Goal: Task Accomplishment & Management: Manage account settings

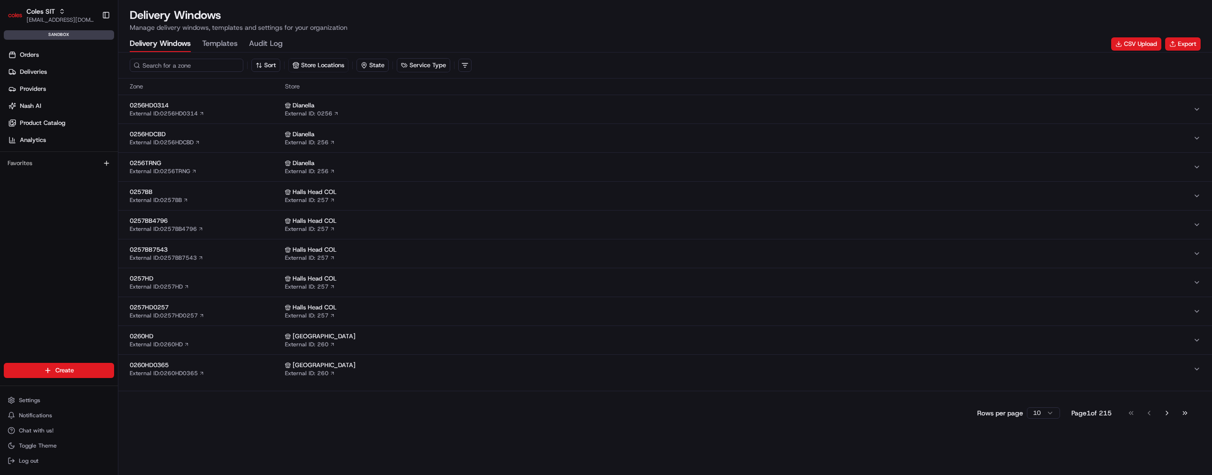
click at [187, 65] on input at bounding box center [187, 65] width 114 height 13
paste input "dlw_CkWGaUeYXQPKjUkUuhs3qC_22:30_02:30"
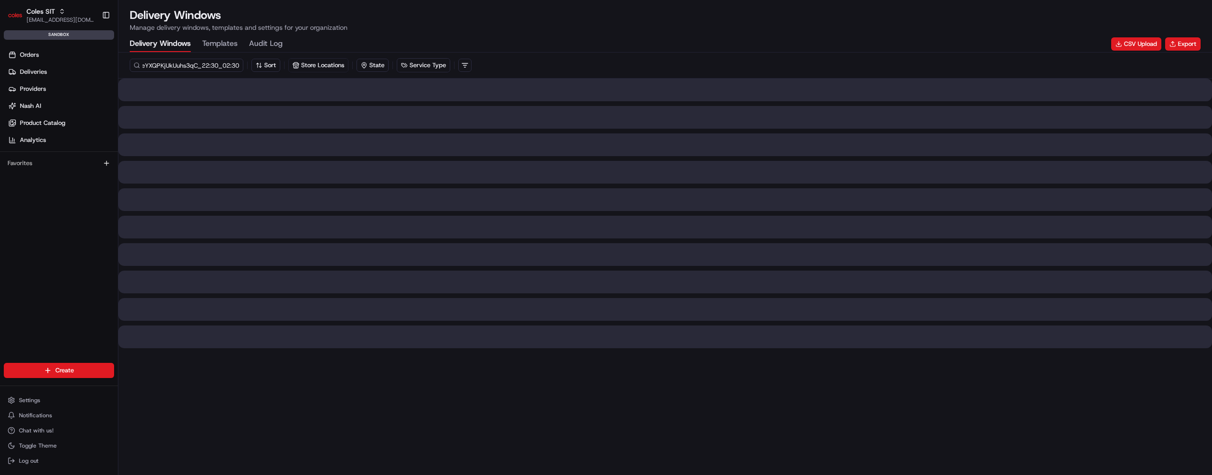
type input "dlw_CkWGaUeYXQPKjUkUuhs3qC_22:30_02:30"
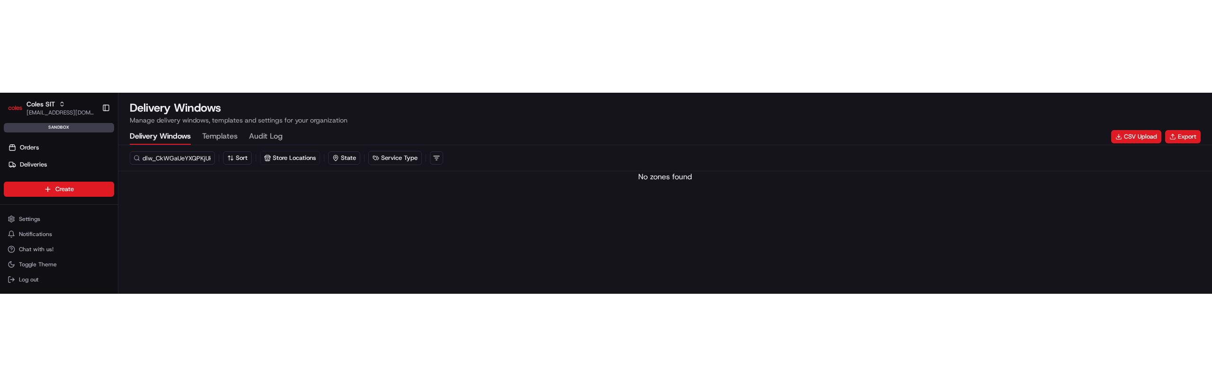
scroll to position [0, 0]
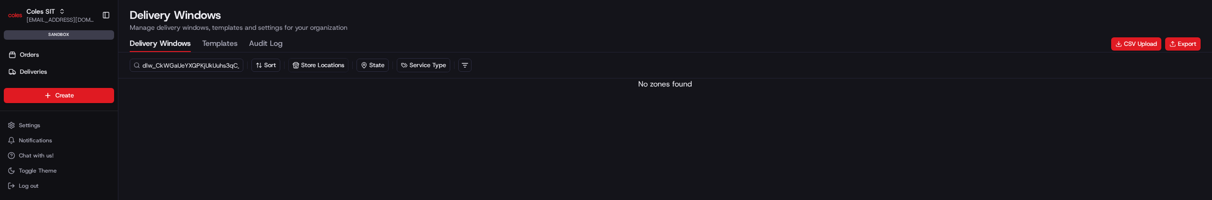
click at [201, 66] on input "dlw_CkWGaUeYXQPKjUkUuhs3qC_22:30_02:30" at bounding box center [187, 65] width 114 height 13
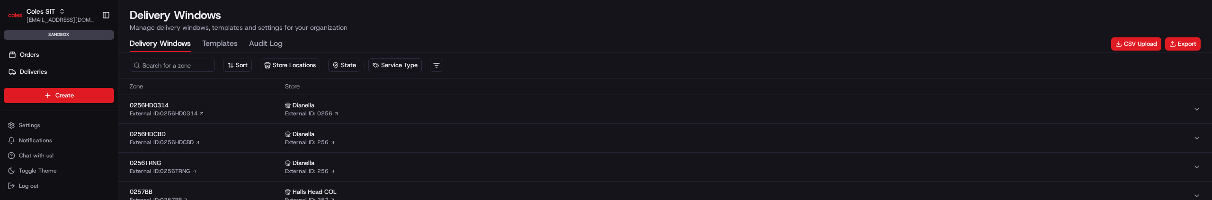
click at [232, 98] on button "0256HD0314 External ID: 0256HD0314 Dianella External ID: 0256" at bounding box center [664, 109] width 1093 height 28
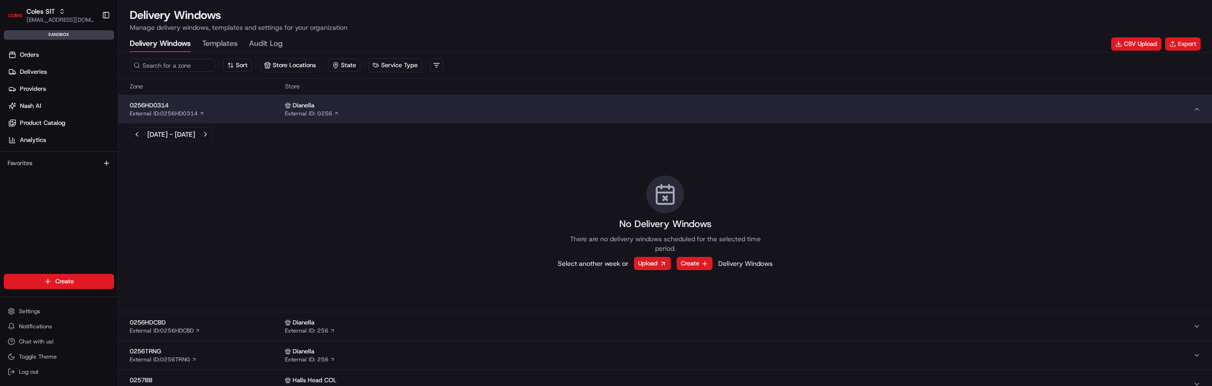
click at [443, 108] on div "Dianella" at bounding box center [739, 105] width 908 height 9
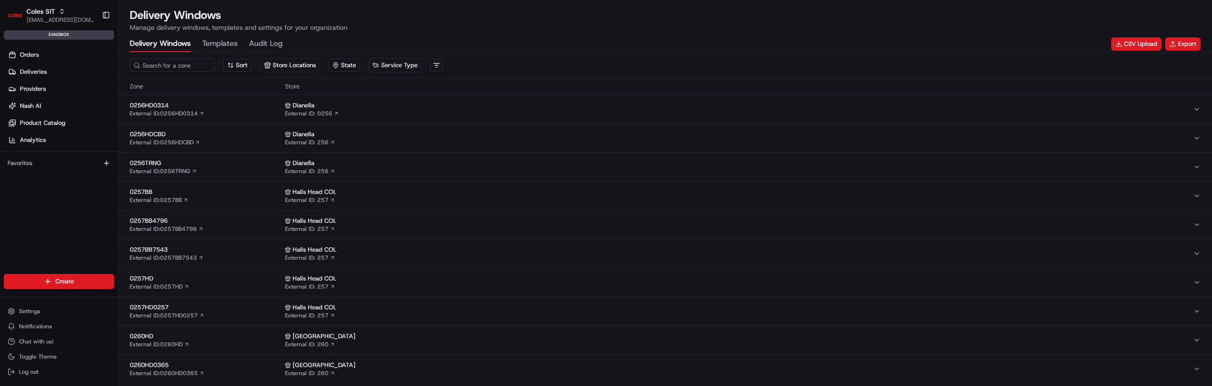
click at [441, 159] on div "Dianella" at bounding box center [739, 163] width 908 height 9
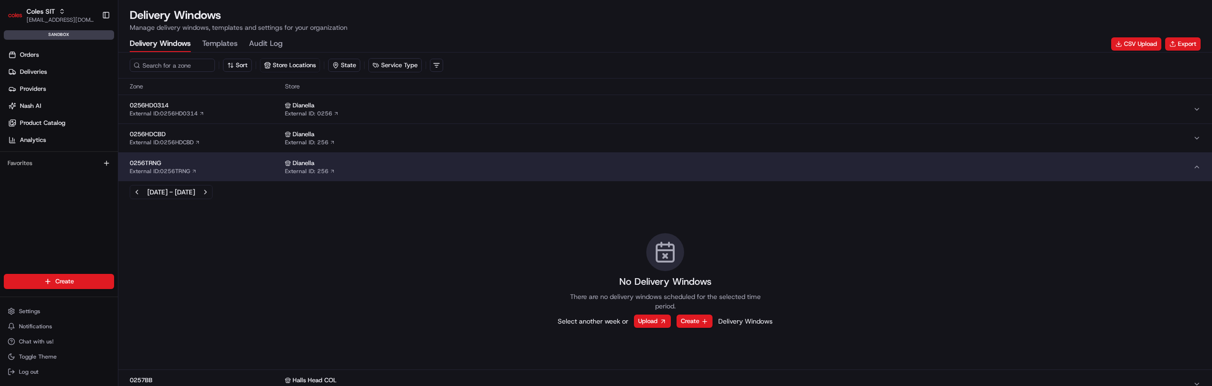
click at [440, 161] on div "Dianella" at bounding box center [739, 163] width 908 height 9
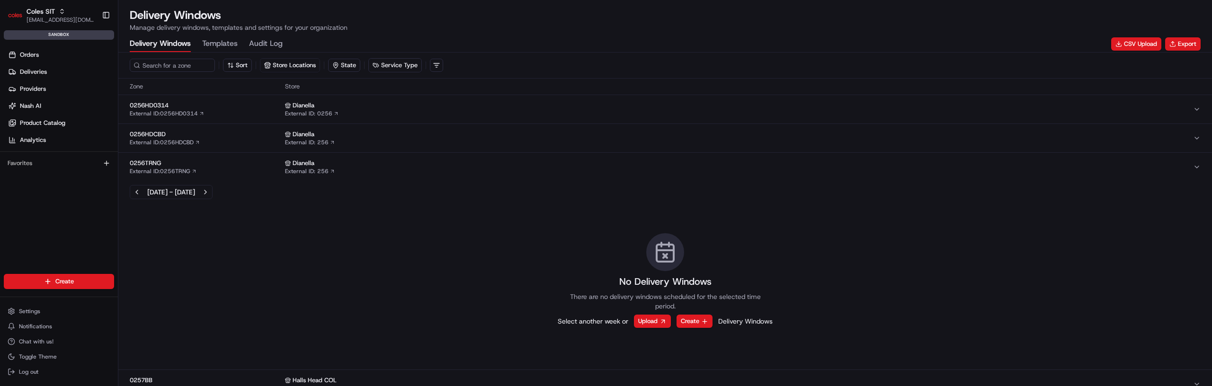
click at [433, 135] on div "Dianella" at bounding box center [739, 134] width 908 height 9
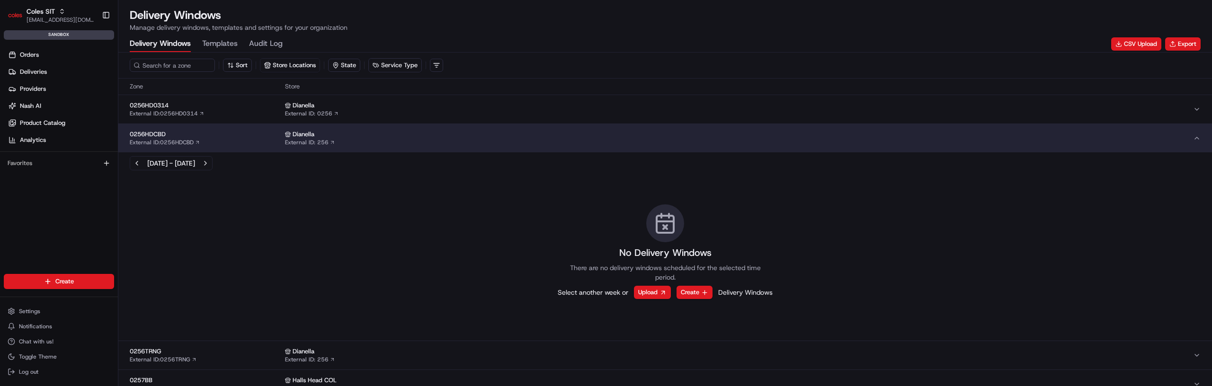
click at [433, 135] on div "Dianella" at bounding box center [739, 134] width 908 height 9
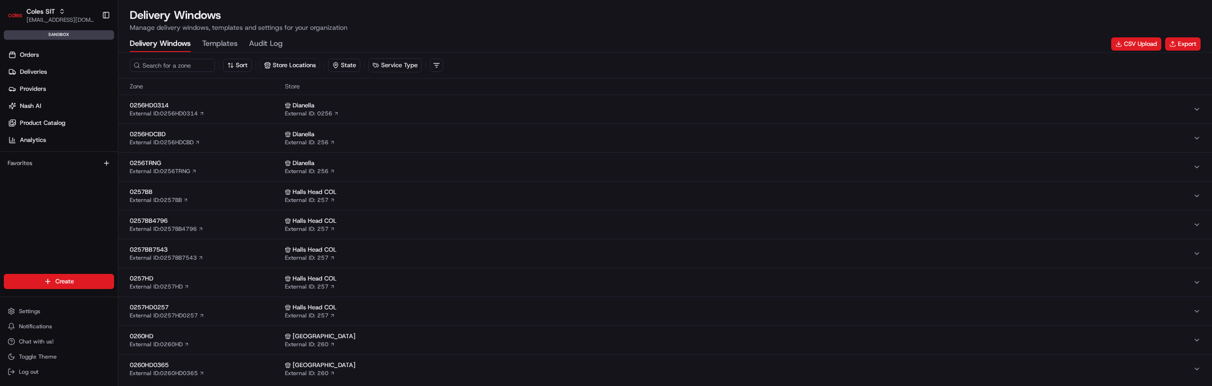
click at [417, 248] on div "Halls Head COL" at bounding box center [739, 250] width 908 height 9
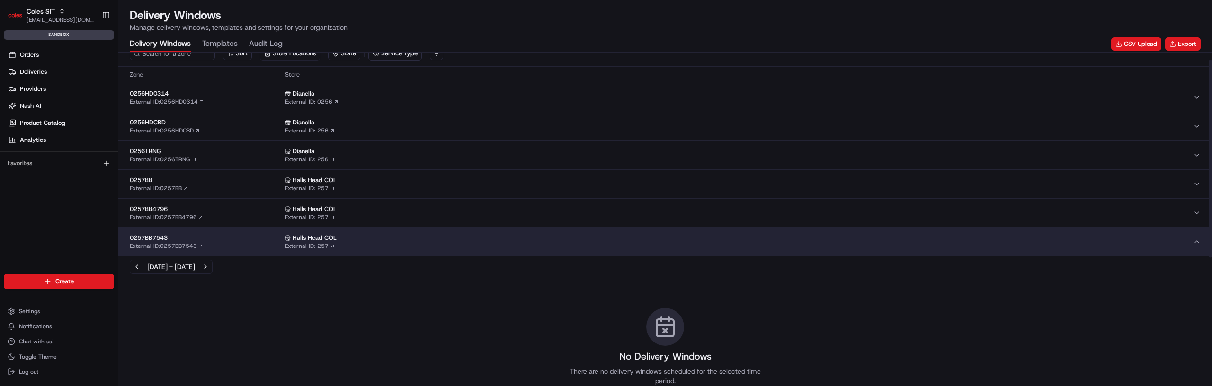
scroll to position [12, 0]
click at [417, 246] on div "Halls Head COL External ID: 257" at bounding box center [739, 241] width 908 height 16
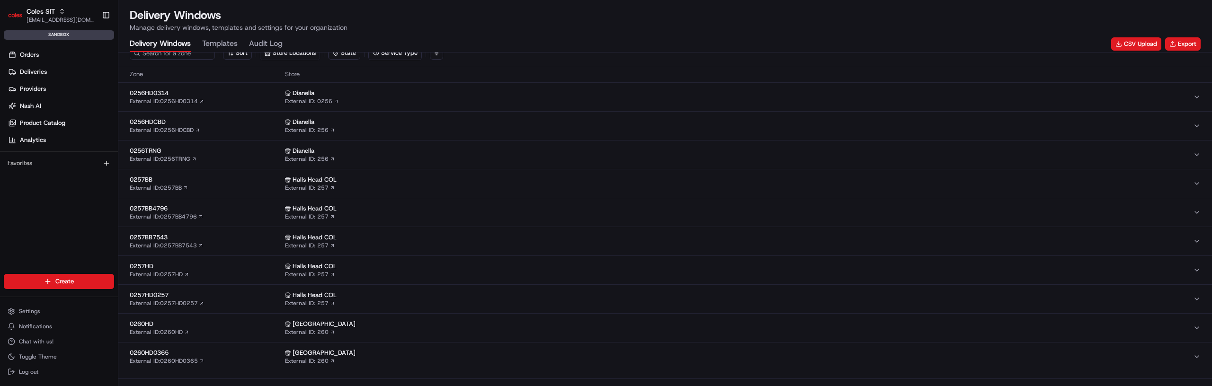
scroll to position [0, 0]
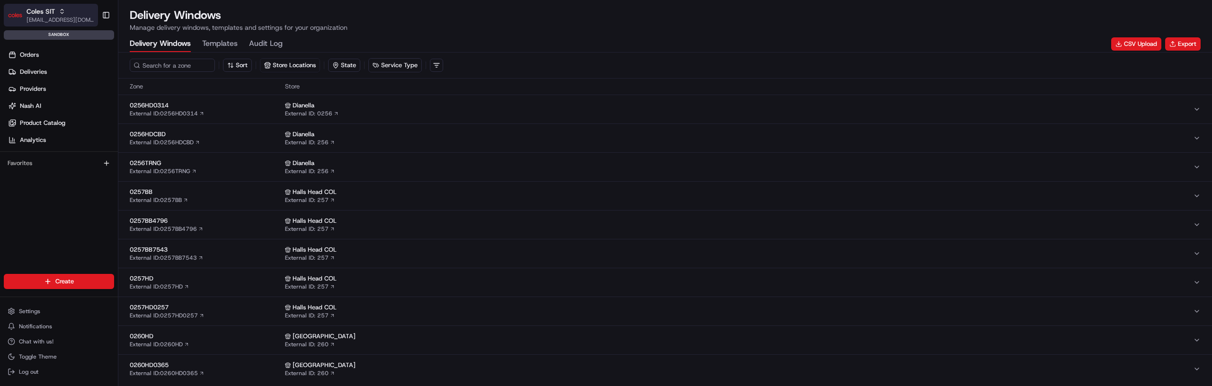
click at [56, 18] on span "[EMAIL_ADDRESS][DOMAIN_NAME]" at bounding box center [61, 20] width 68 height 8
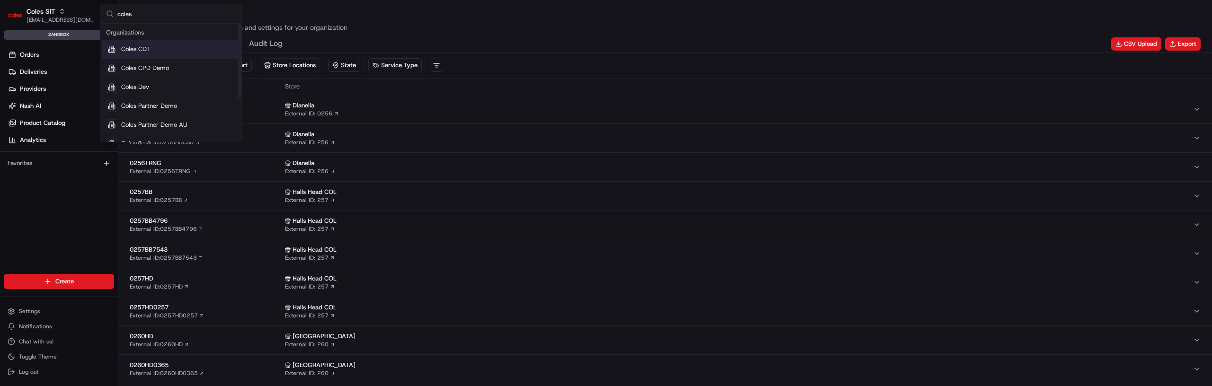
type input "coles"
click at [142, 95] on div "Coles Dev" at bounding box center [170, 87] width 137 height 19
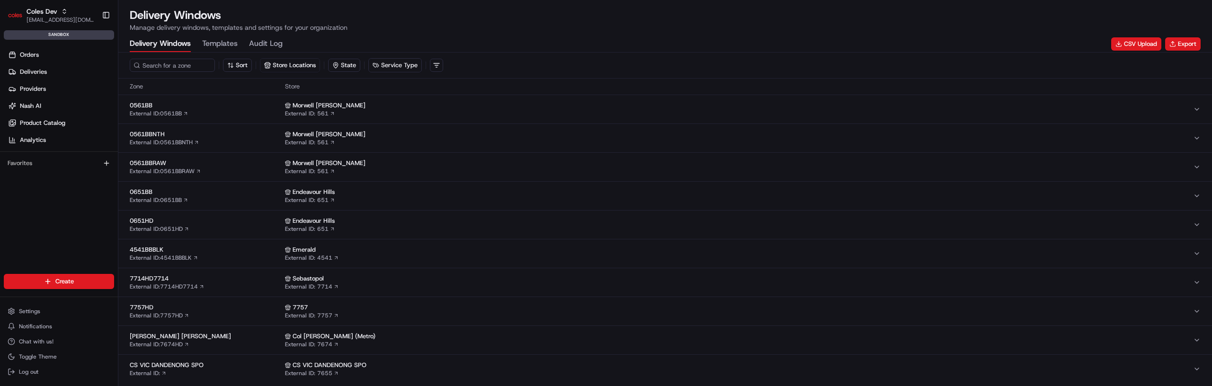
click at [217, 115] on div "0561BB External ID: 0561BB" at bounding box center [205, 109] width 151 height 16
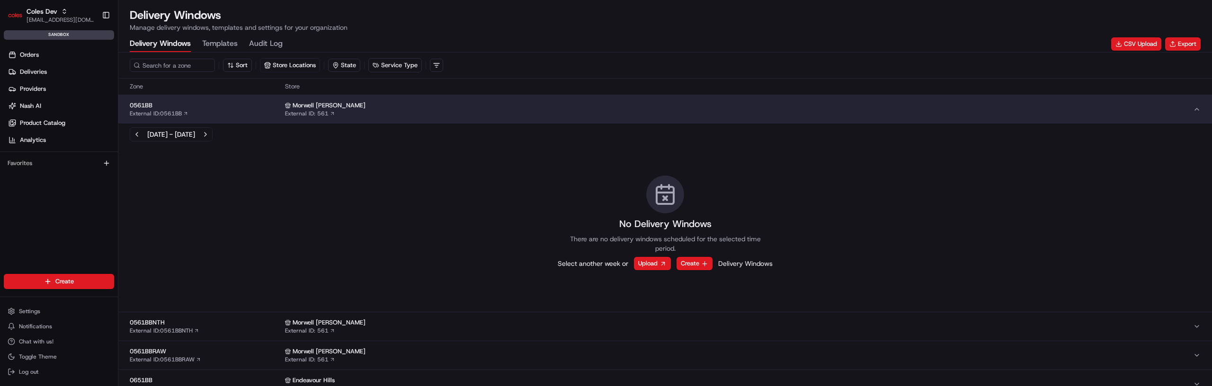
click at [224, 115] on div "0561BB External ID: 0561BB" at bounding box center [205, 109] width 151 height 16
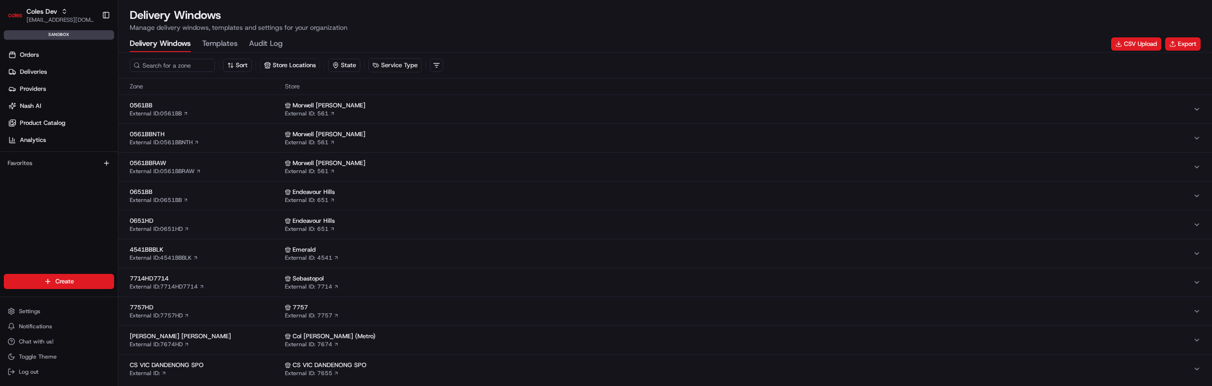
click at [223, 149] on button "0561BBNTH External ID: 0561BBNTH Morwell George S External ID: 561" at bounding box center [664, 138] width 1093 height 28
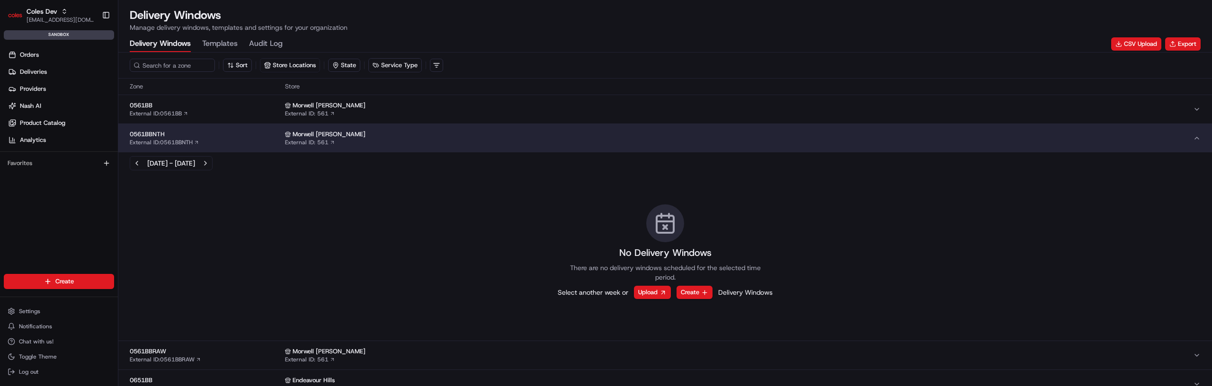
click at [223, 145] on div "0561BBNTH External ID: 0561BBNTH" at bounding box center [205, 138] width 151 height 16
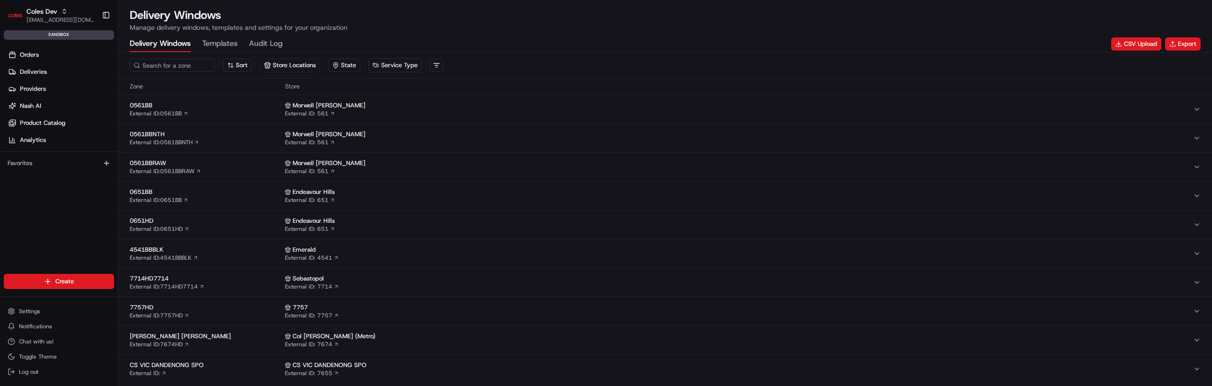
click at [223, 179] on button "0561BBRAW External ID: 0561BBRAW Morwell George S External ID: 561" at bounding box center [664, 167] width 1093 height 28
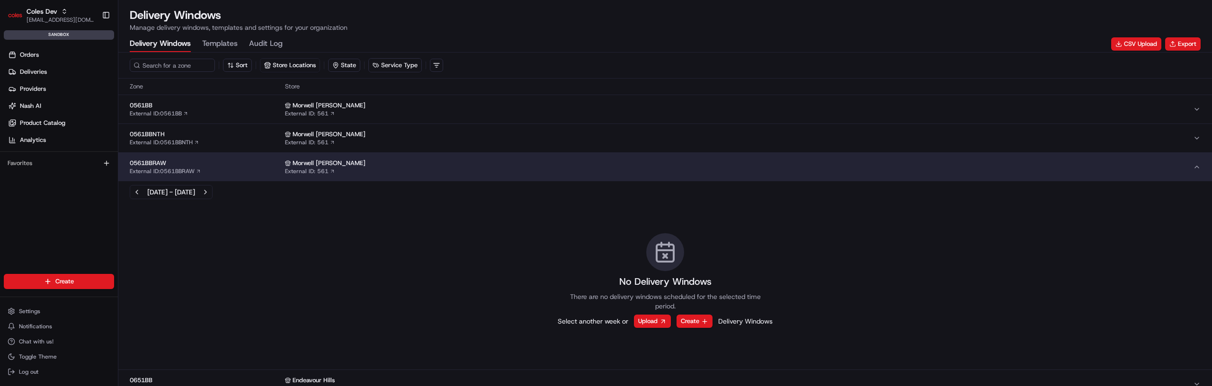
click at [223, 178] on button "0561BBRAW External ID: 0561BBRAW Morwell George S External ID: 561" at bounding box center [664, 167] width 1093 height 28
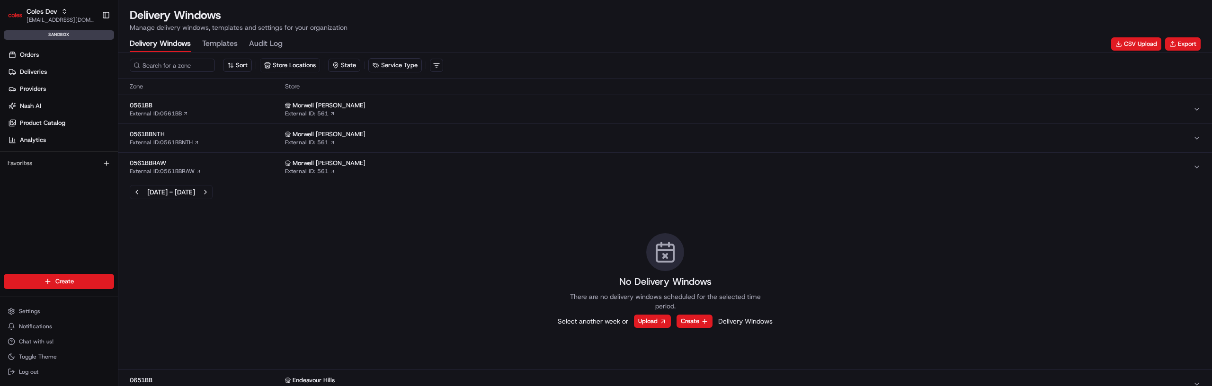
scroll to position [41, 0]
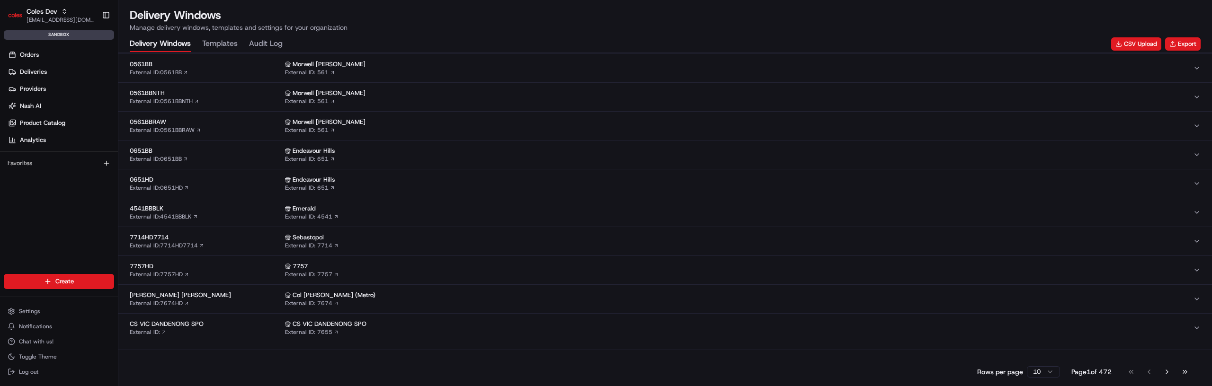
click at [225, 295] on span "Coles Glen Iris" at bounding box center [205, 295] width 151 height 9
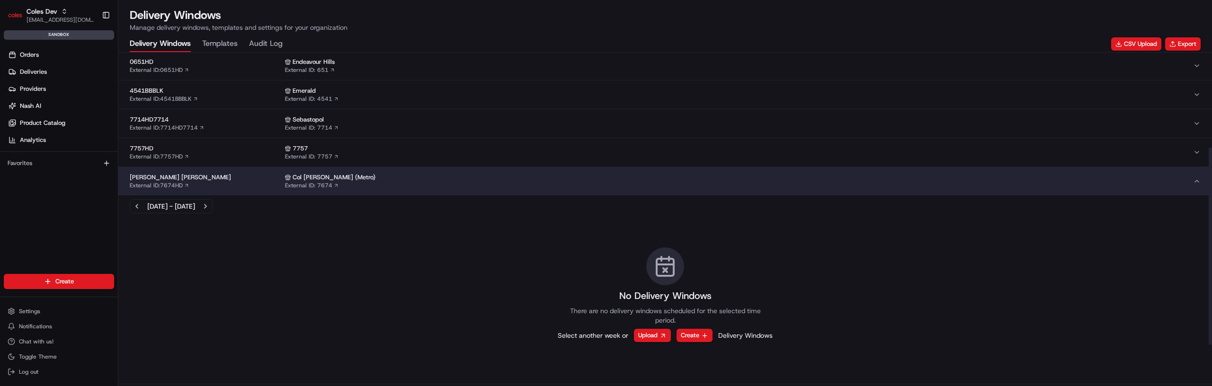
scroll to position [160, 0]
click at [140, 204] on button "Previous week" at bounding box center [136, 204] width 13 height 13
click at [51, 13] on span "Coles Dev" at bounding box center [42, 11] width 31 height 9
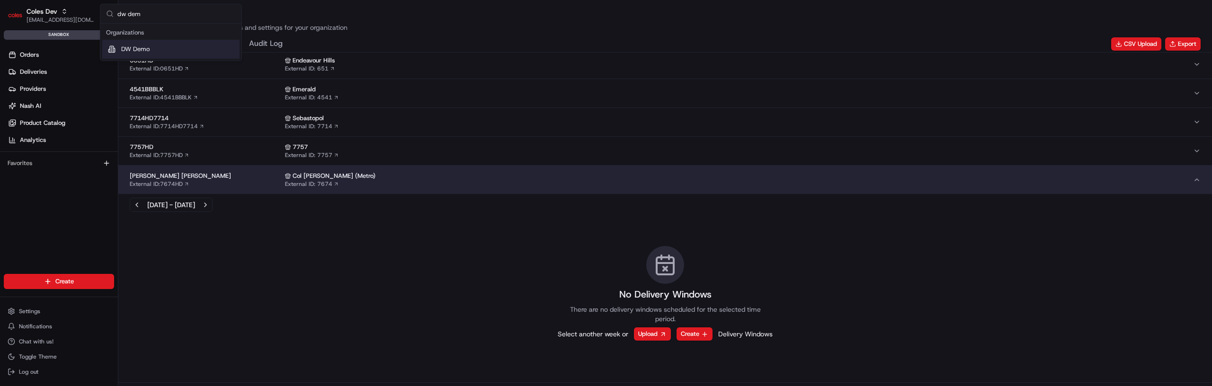
type input "dw dem"
click at [142, 52] on span "DW Demo" at bounding box center [135, 49] width 28 height 9
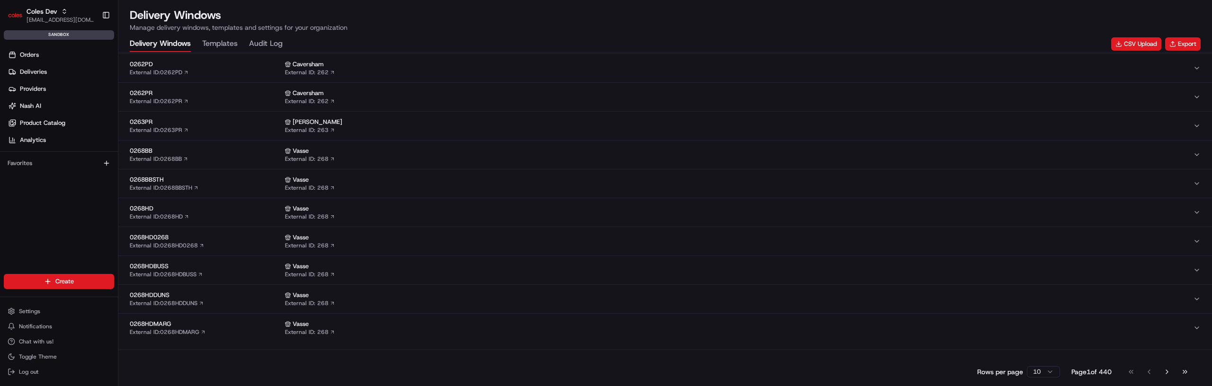
scroll to position [41, 0]
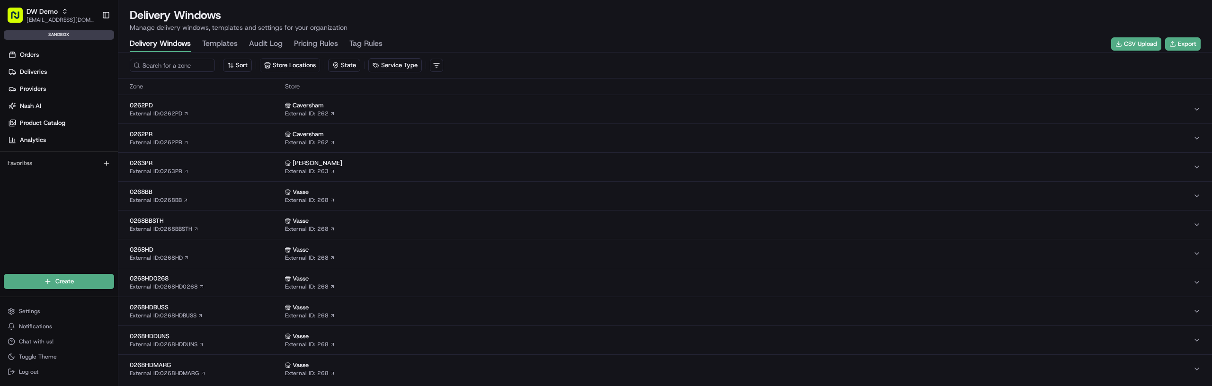
click at [226, 102] on span "0262PD" at bounding box center [205, 105] width 151 height 9
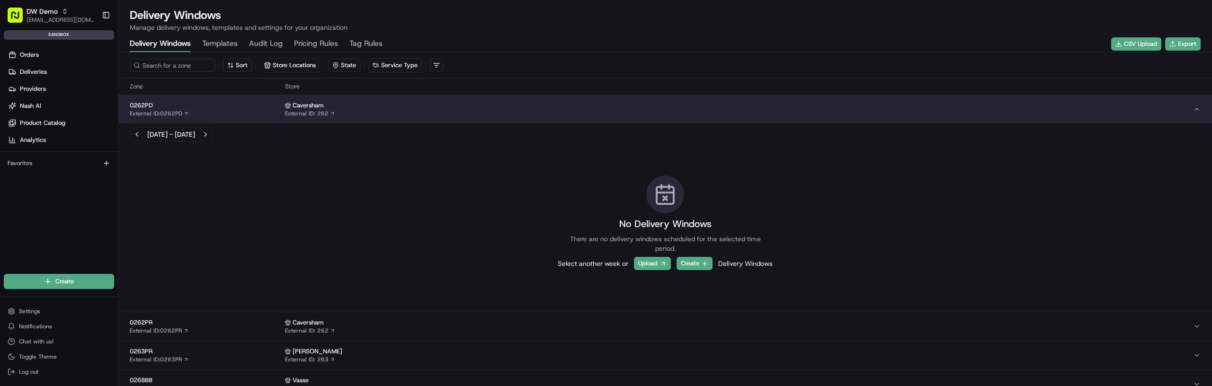
click at [226, 102] on span "0262PD" at bounding box center [205, 105] width 151 height 9
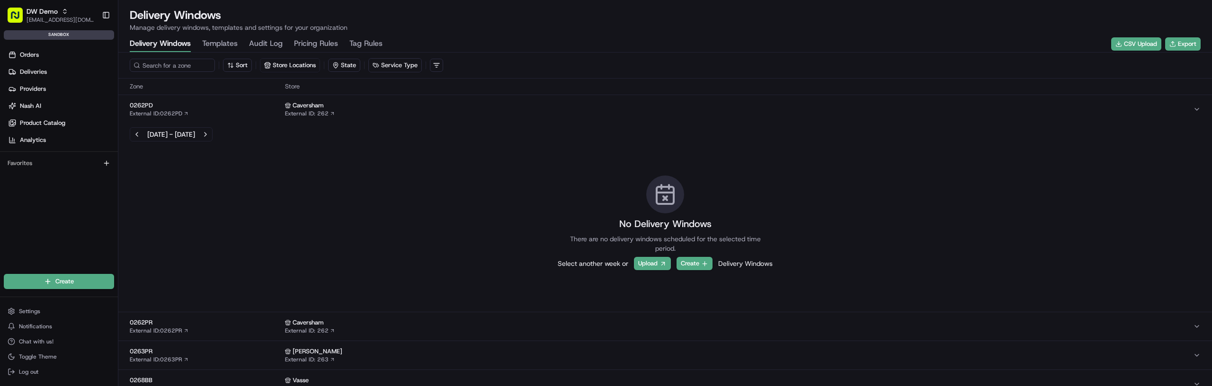
click at [219, 341] on button "0263PR External ID: 0263PR Byford External ID: 263" at bounding box center [664, 355] width 1093 height 28
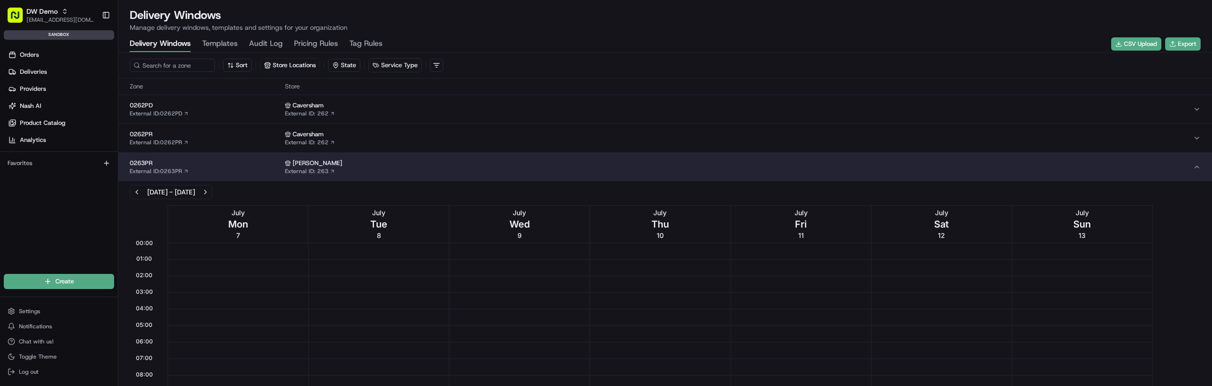
click at [219, 157] on button "0263PR External ID: 0263PR Byford External ID: 263" at bounding box center [664, 167] width 1093 height 28
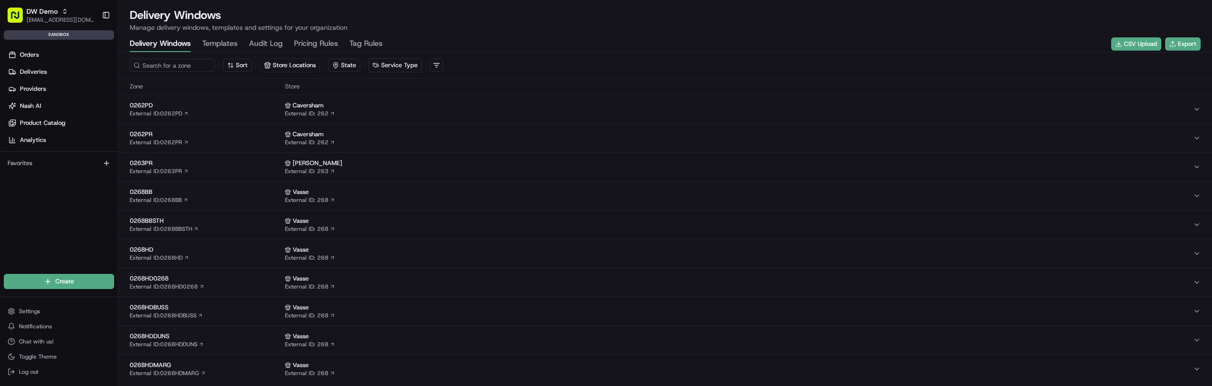
click at [218, 160] on span "0263PR" at bounding box center [205, 163] width 151 height 9
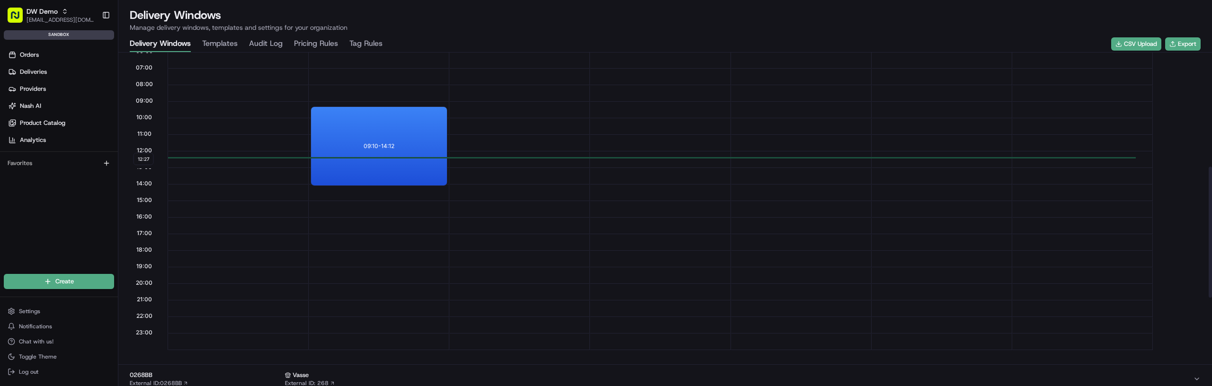
scroll to position [0, 0]
click at [370, 144] on p "09:10 - 14:12" at bounding box center [378, 147] width 31 height 8
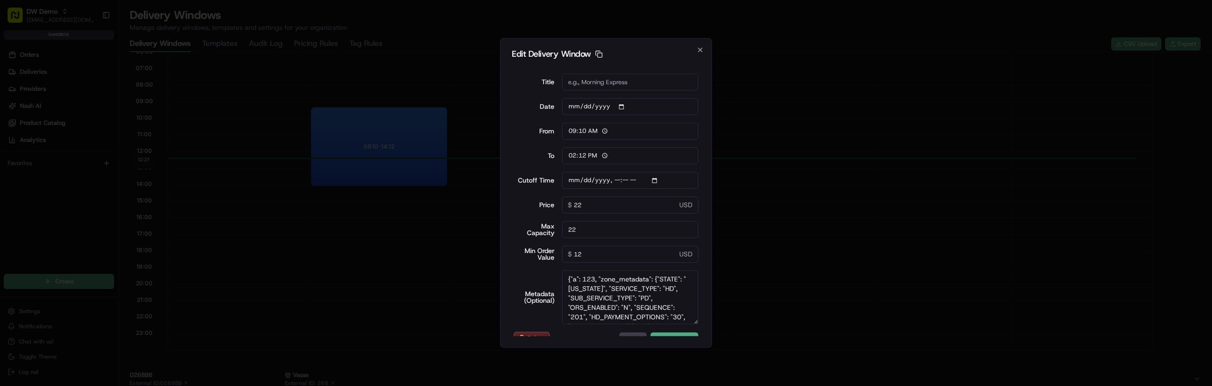
drag, startPoint x: 695, startPoint y: 301, endPoint x: 698, endPoint y: 323, distance: 21.9
click at [698, 323] on form "Title Date 2025-07-08 From 09:10 To 14:12 Cutoff Time Price 22 $ USD Max Capaci…" at bounding box center [606, 201] width 188 height 270
type input "2025-08-19"
type input "12:27"
type input "13:27"
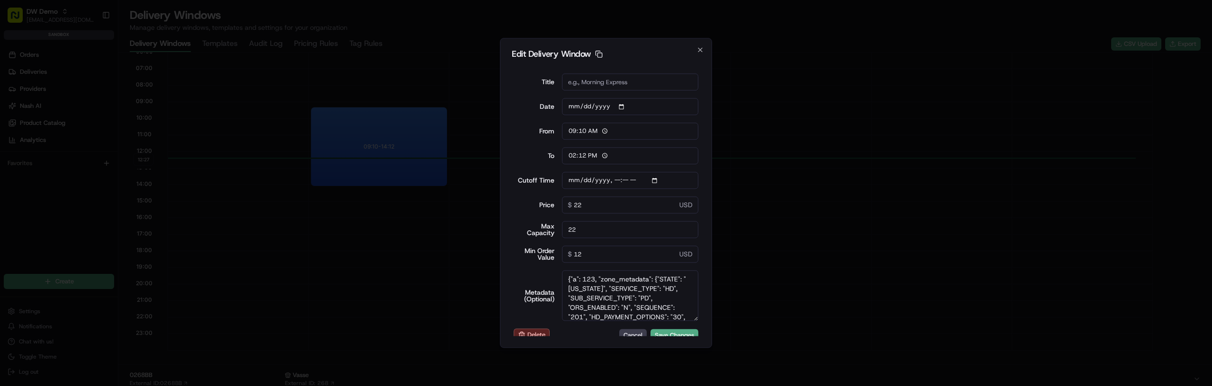
type input "0"
click at [280, 142] on div at bounding box center [606, 193] width 1212 height 386
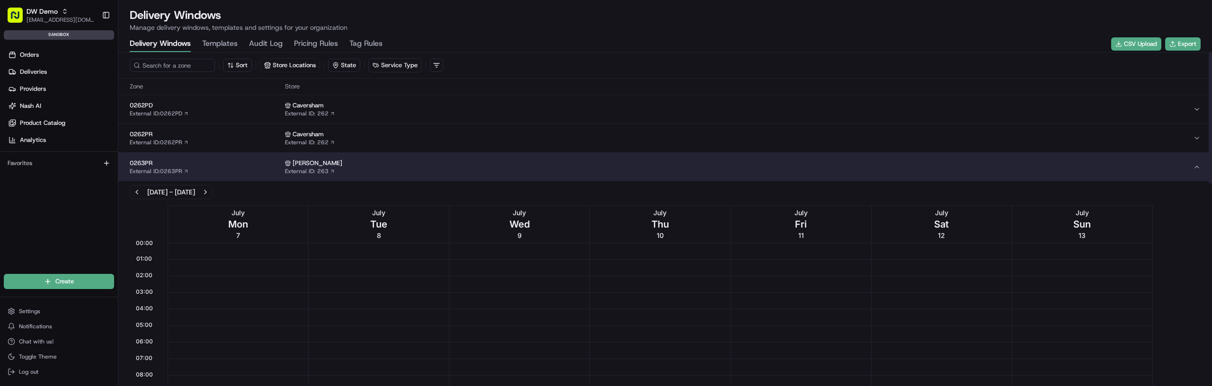
click at [203, 157] on button "0263PR External ID: 0263PR Byford External ID: 263" at bounding box center [664, 167] width 1093 height 28
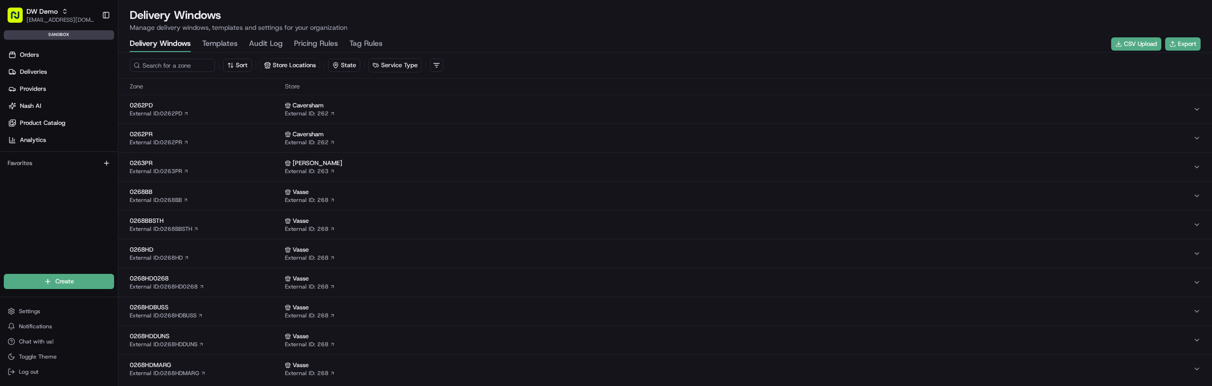
click at [217, 206] on button "0268BB External ID: 0268BB Vasse External ID: 268" at bounding box center [664, 196] width 1093 height 28
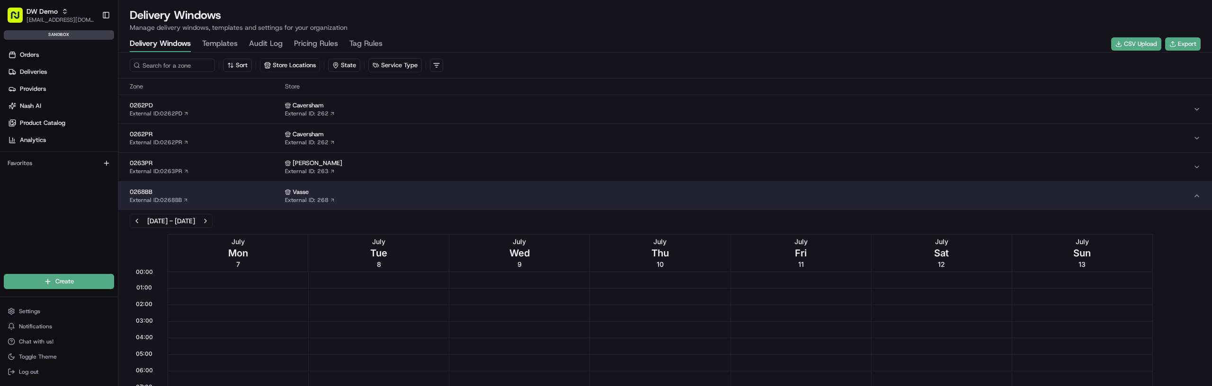
click at [223, 202] on div "0268BB External ID: 0268BB" at bounding box center [205, 196] width 151 height 16
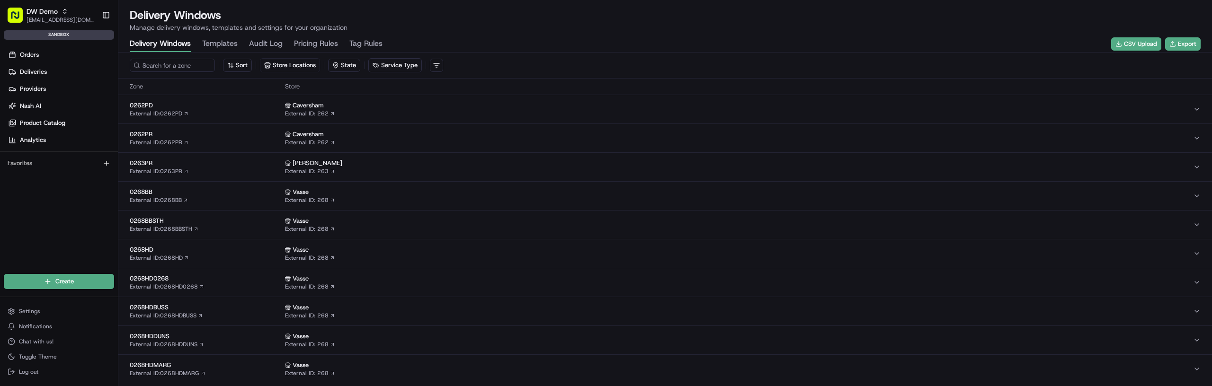
click at [251, 168] on div "0263PR External ID: 0263PR" at bounding box center [205, 167] width 151 height 16
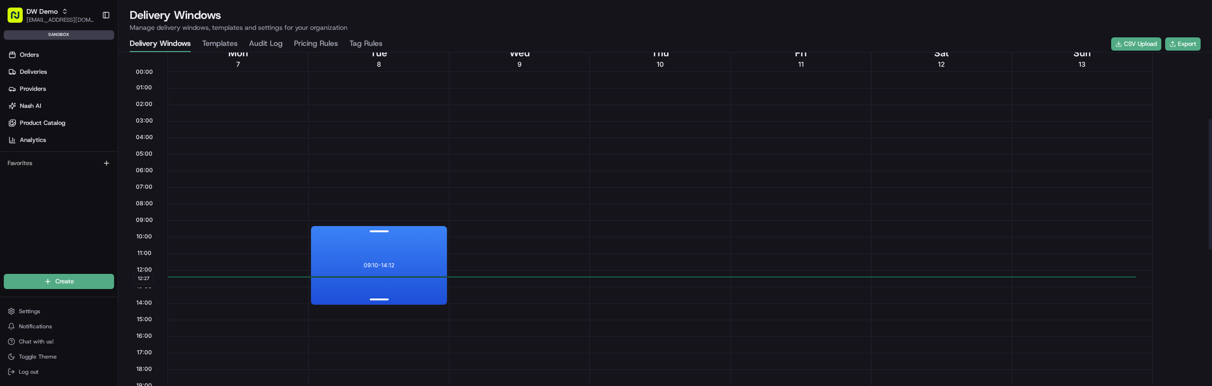
scroll to position [167, 0]
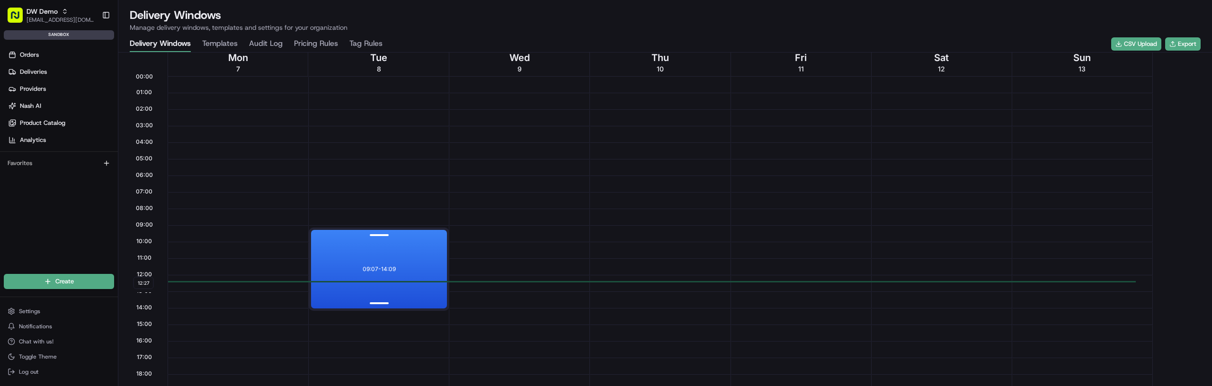
click at [393, 263] on div "09:07 - 14:09" at bounding box center [379, 269] width 136 height 79
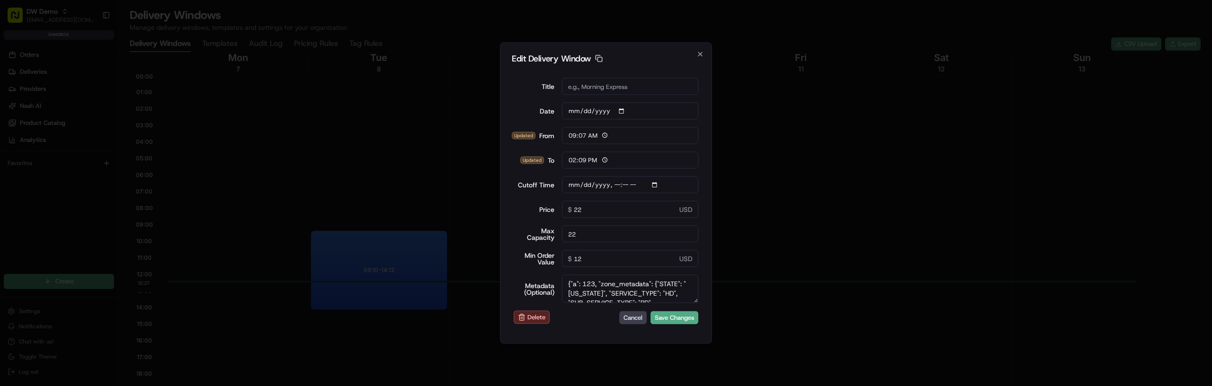
type input "2025-08-19"
type input "12:27"
type input "13:27"
type input "0"
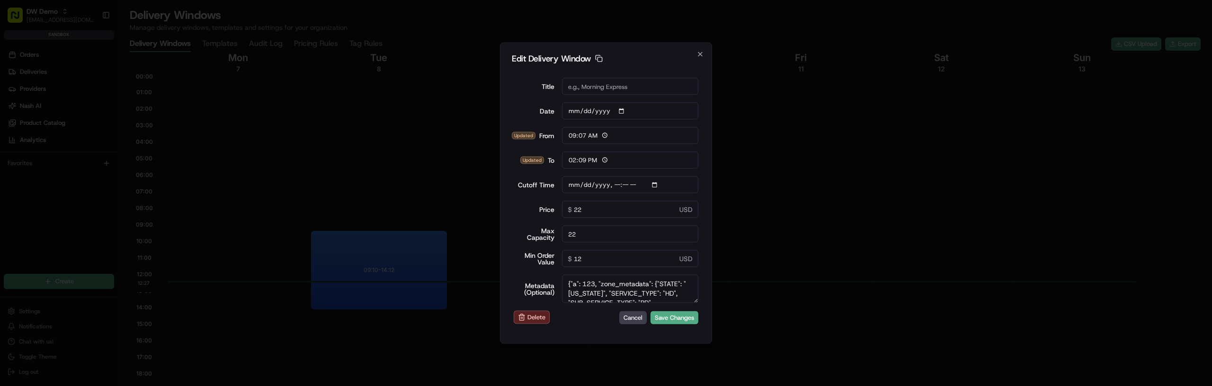
type input "0"
click at [303, 195] on div at bounding box center [606, 193] width 1212 height 386
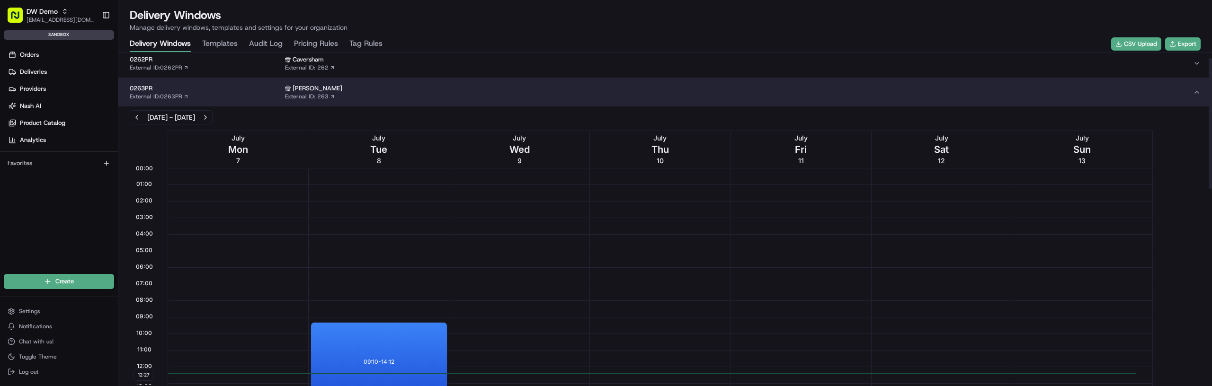
scroll to position [14, 0]
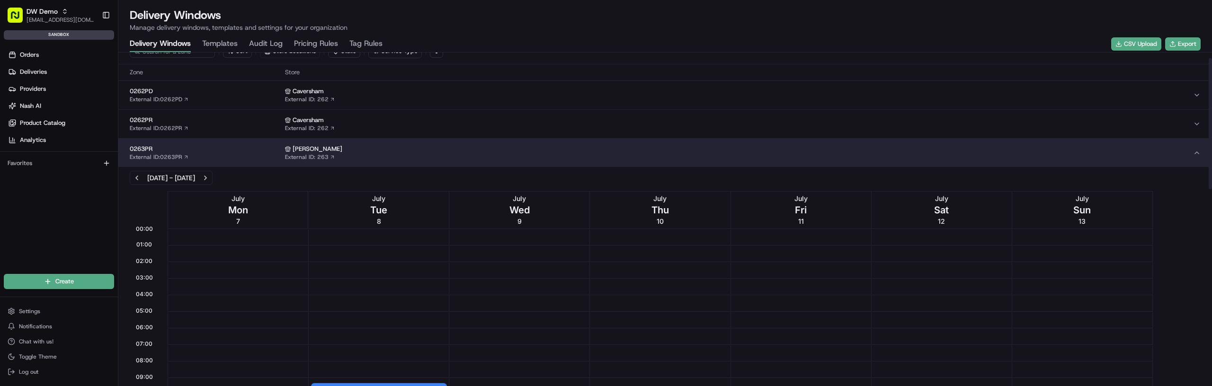
click at [222, 146] on span "0263PR" at bounding box center [205, 149] width 151 height 9
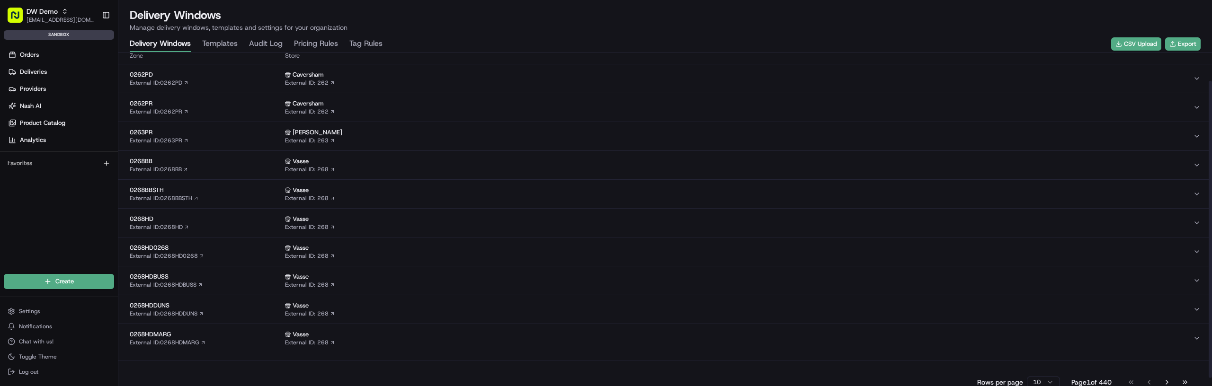
scroll to position [32, 0]
click at [218, 192] on span "0268BBSTH" at bounding box center [205, 189] width 151 height 9
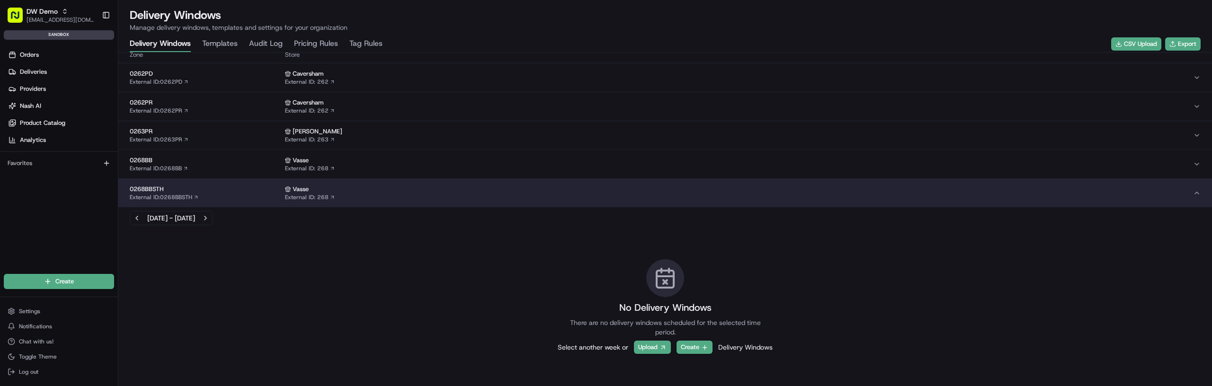
click at [253, 197] on div "0268BBSTH External ID: 0268BBSTH" at bounding box center [205, 193] width 151 height 16
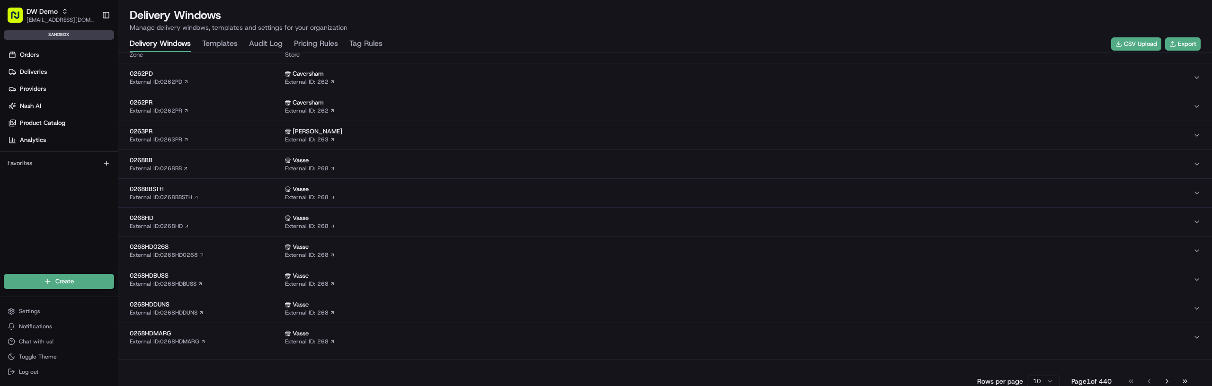
click at [220, 226] on div "0268HD External ID: 0268HD" at bounding box center [205, 222] width 151 height 16
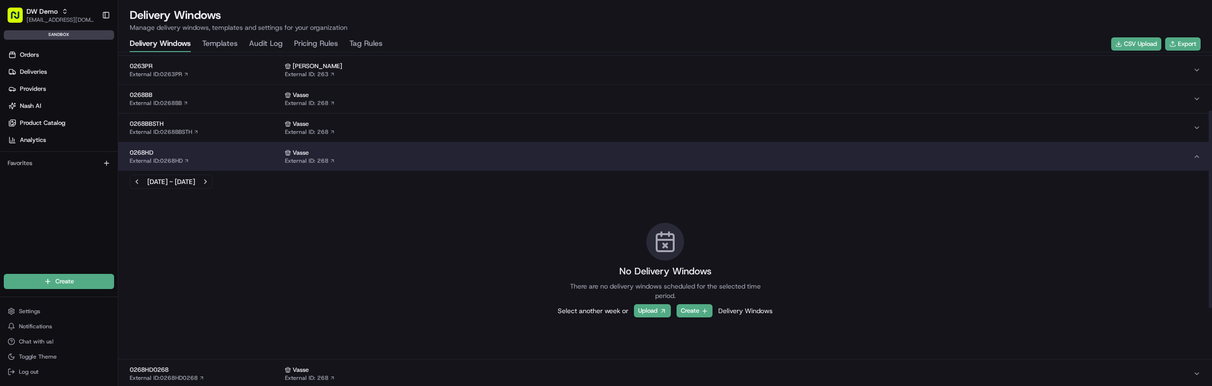
scroll to position [98, 0]
click at [261, 137] on button "0268BBSTH External ID: 0268BBSTH Vasse External ID: 268" at bounding box center [664, 127] width 1093 height 28
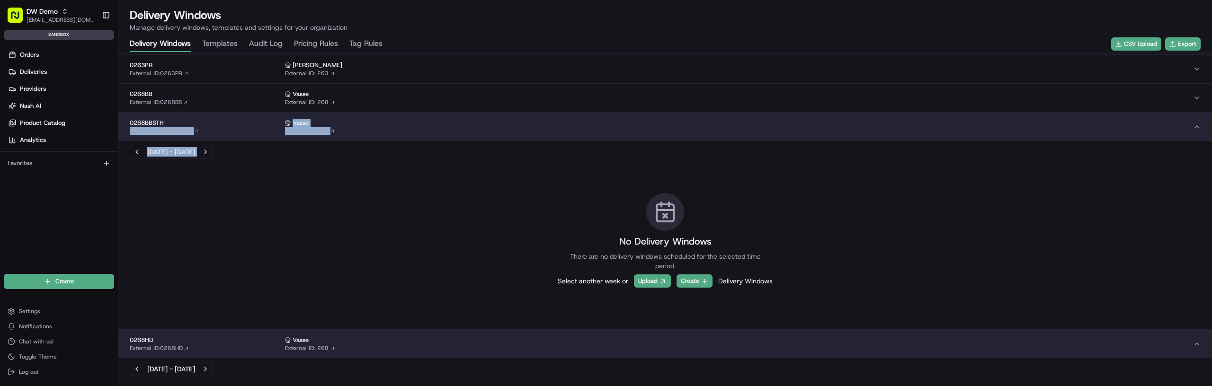
click at [260, 141] on div "0268BBSTH External ID: 0268BBSTH Vasse External ID: 268 Jul 7, 2025 - Jul 13, 2…" at bounding box center [664, 221] width 1093 height 217
click at [258, 134] on button "0268BBSTH External ID: 0268BBSTH Vasse External ID: 268" at bounding box center [664, 127] width 1093 height 28
click at [257, 132] on div "0268BBSTH External ID: 0268BBSTH" at bounding box center [205, 127] width 151 height 16
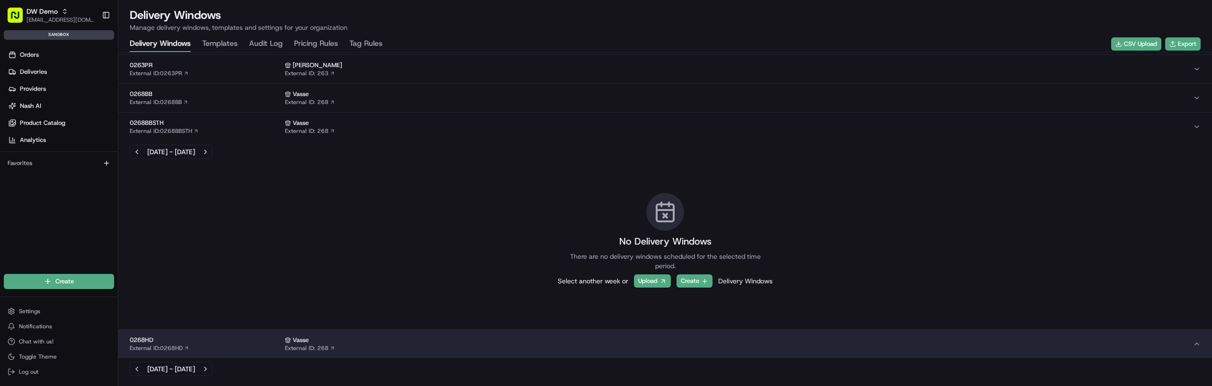
click at [250, 330] on button "0268HD External ID: 0268HD Vasse External ID: 268" at bounding box center [664, 344] width 1093 height 28
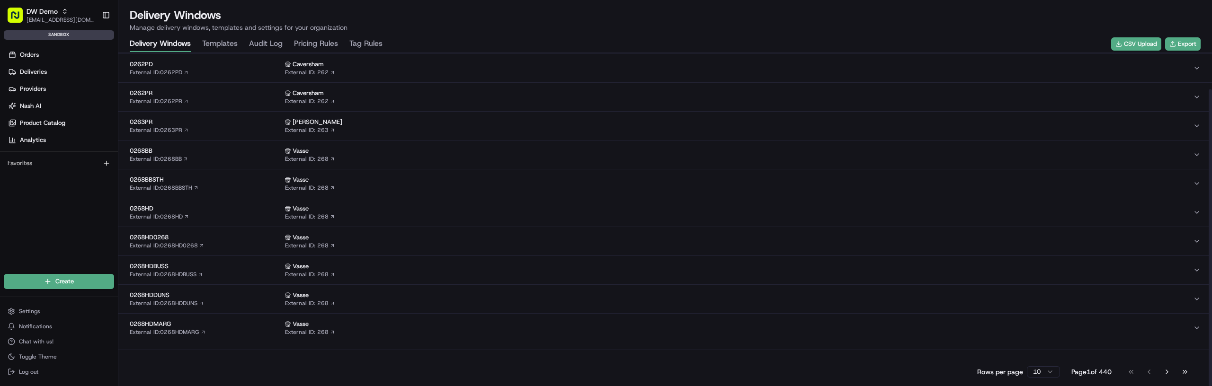
scroll to position [41, 0]
click at [233, 266] on span "0268HDBUSS" at bounding box center [205, 266] width 151 height 9
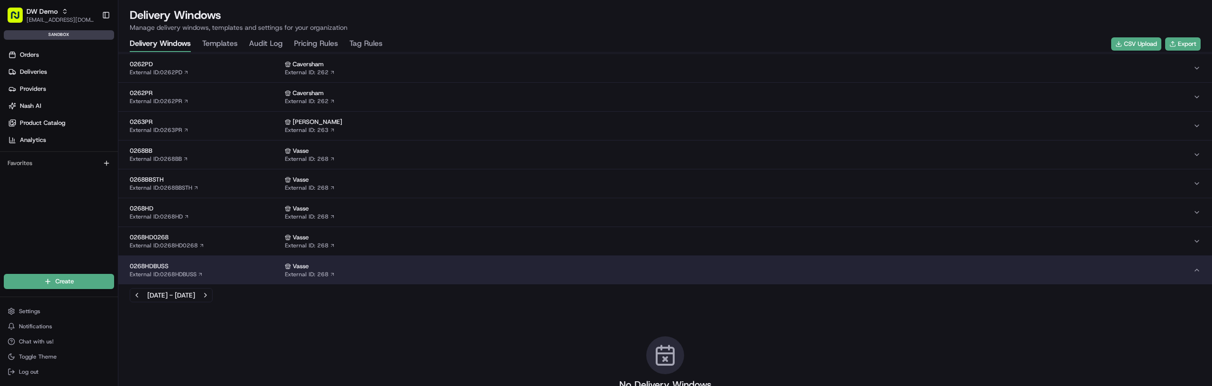
click at [233, 266] on span "0268HDBUSS" at bounding box center [205, 266] width 151 height 9
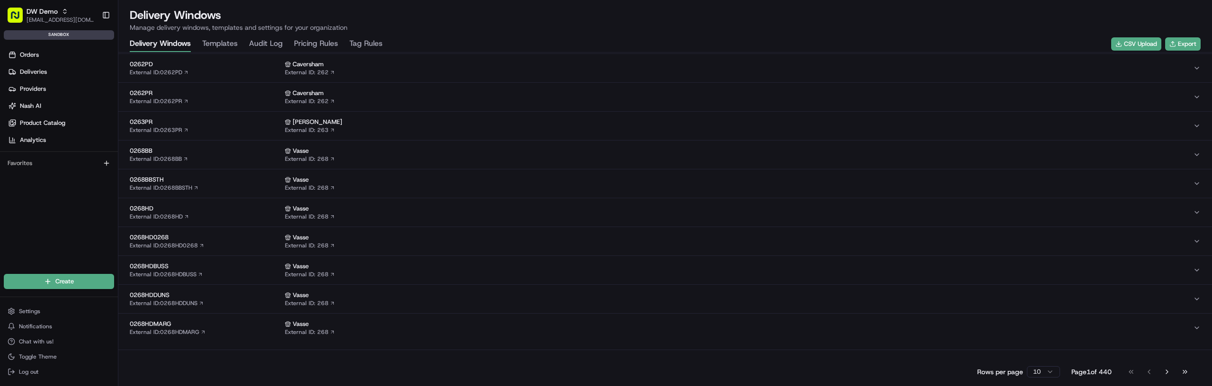
click at [233, 292] on span "0268HDDUNS" at bounding box center [205, 295] width 151 height 9
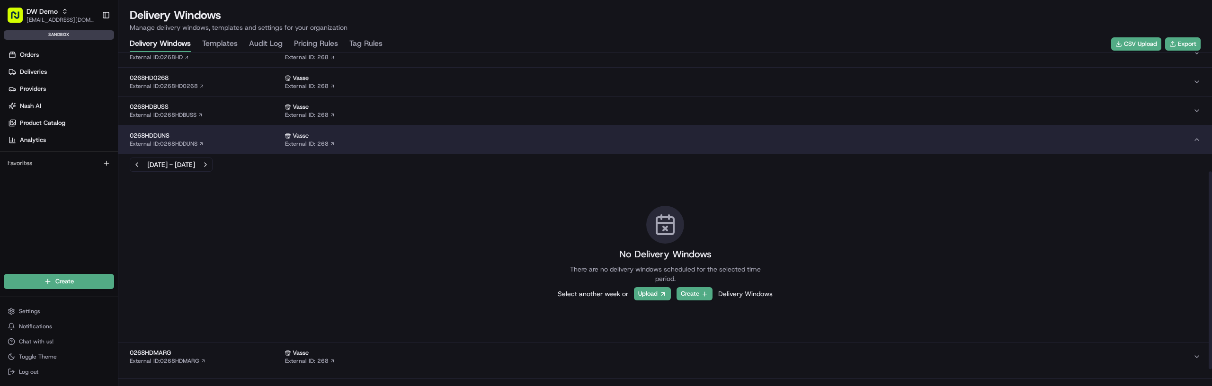
click at [233, 139] on span "0268HDDUNS" at bounding box center [205, 136] width 151 height 9
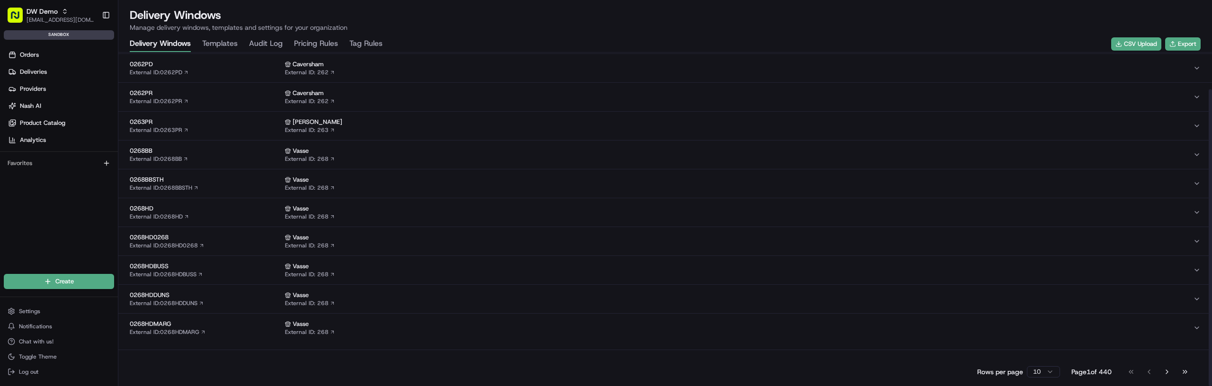
click at [217, 325] on span "0268HDMARG" at bounding box center [205, 324] width 151 height 9
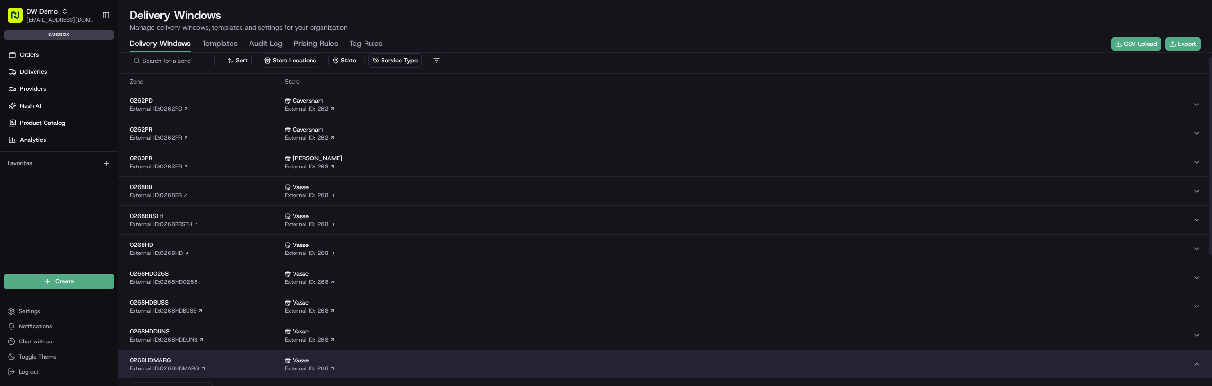
scroll to position [6, 0]
click at [211, 111] on button "0262PD External ID: 0262PD Caversham External ID: 262" at bounding box center [664, 103] width 1093 height 28
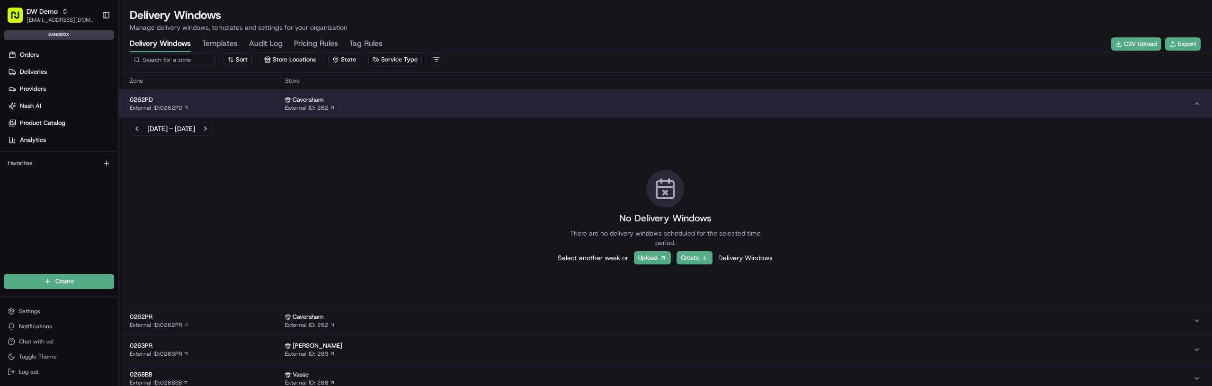
click at [211, 111] on div "0262PD External ID: 0262PD" at bounding box center [205, 104] width 151 height 16
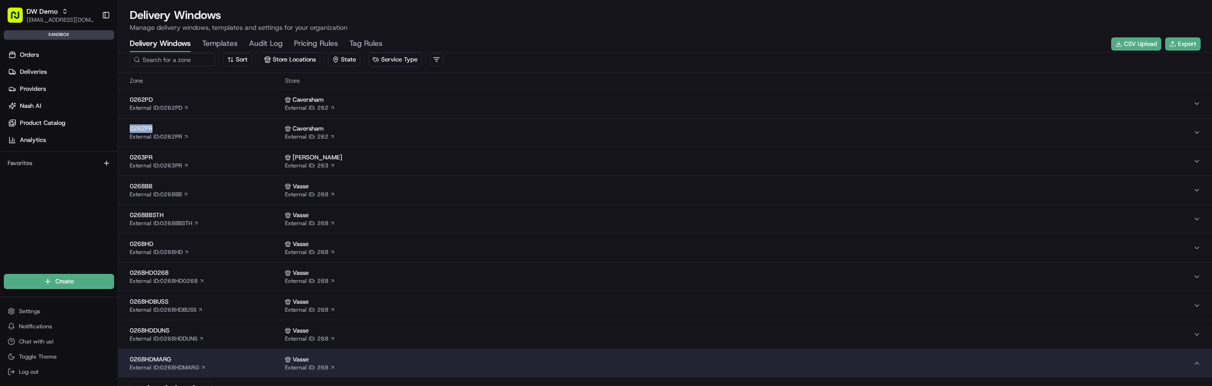
click at [206, 125] on span "0262PR" at bounding box center [205, 128] width 151 height 9
click at [210, 130] on span "0262PR" at bounding box center [205, 128] width 151 height 9
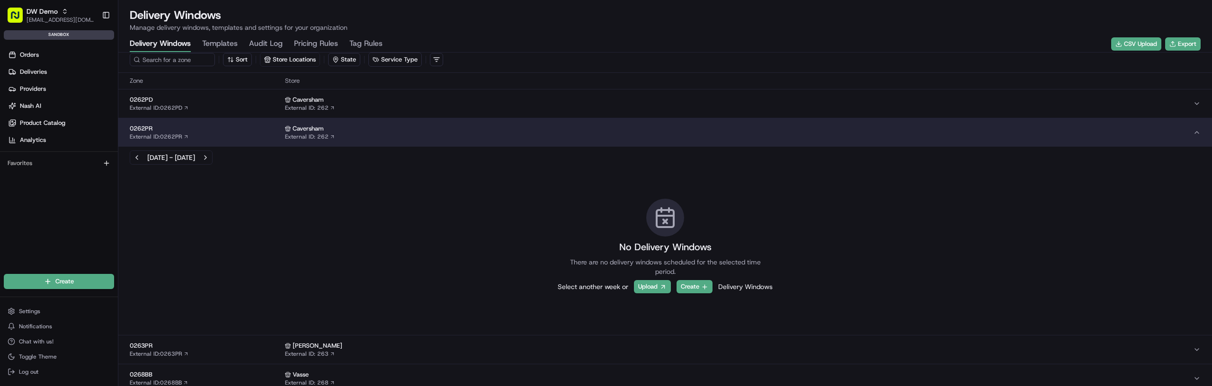
click at [210, 130] on span "0262PR" at bounding box center [205, 128] width 151 height 9
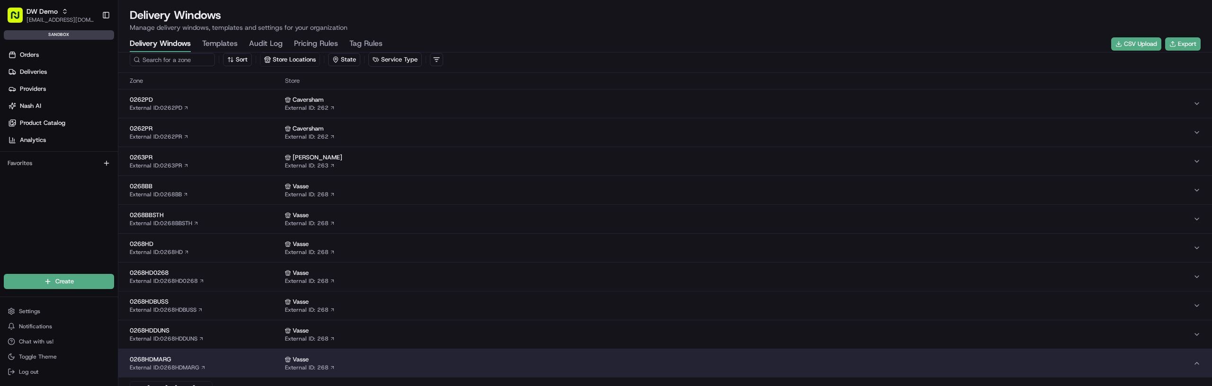
click at [220, 156] on span "0263PR" at bounding box center [205, 157] width 151 height 9
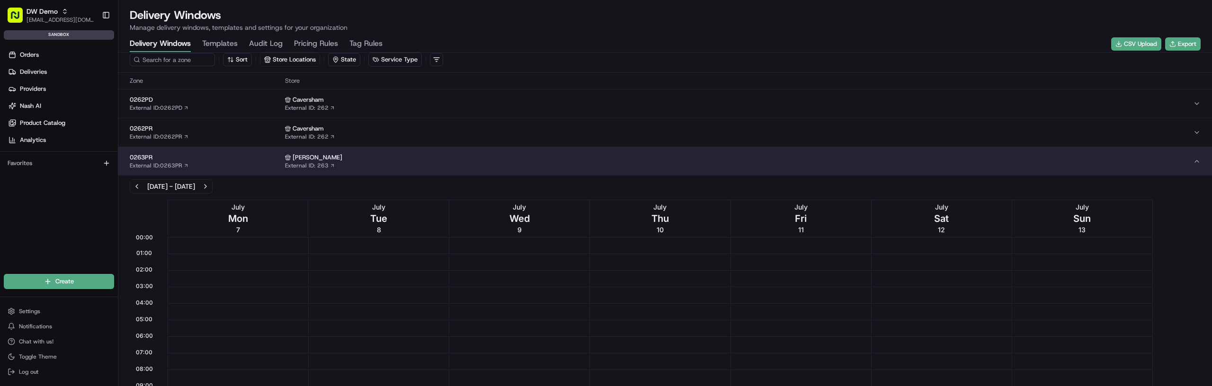
click at [220, 156] on span "0263PR" at bounding box center [205, 157] width 151 height 9
